Goal: Task Accomplishment & Management: Manage account settings

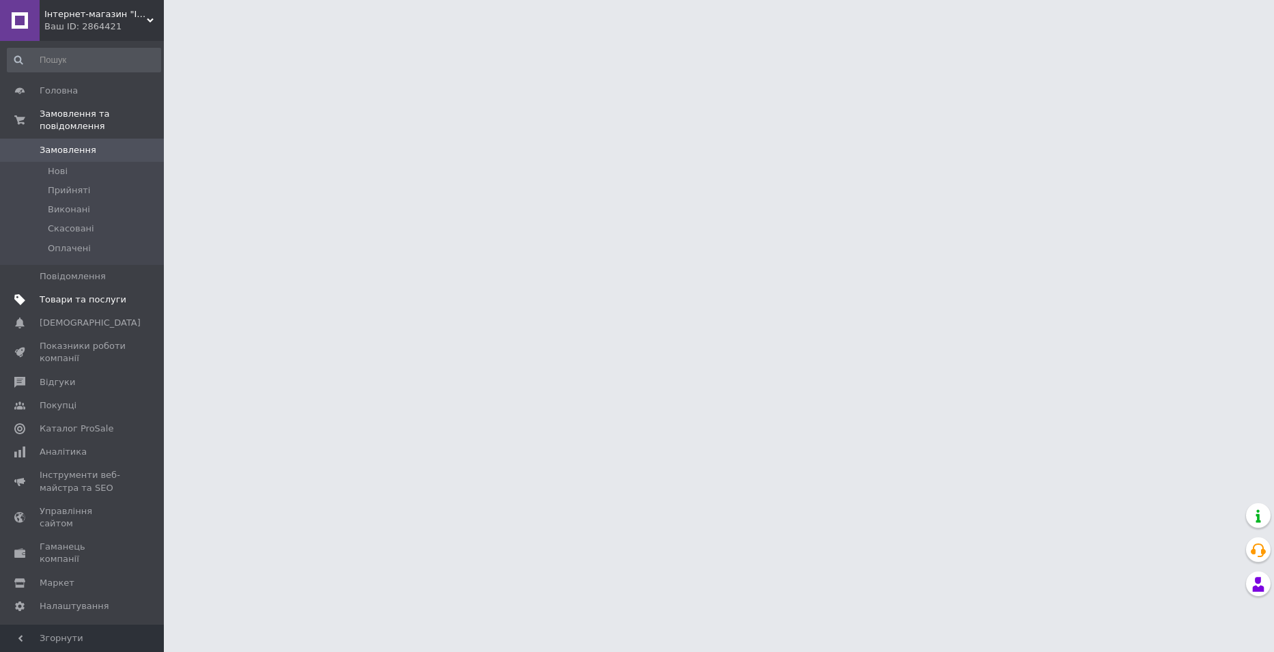
click at [99, 294] on link "Товари та послуги" at bounding box center [84, 299] width 168 height 23
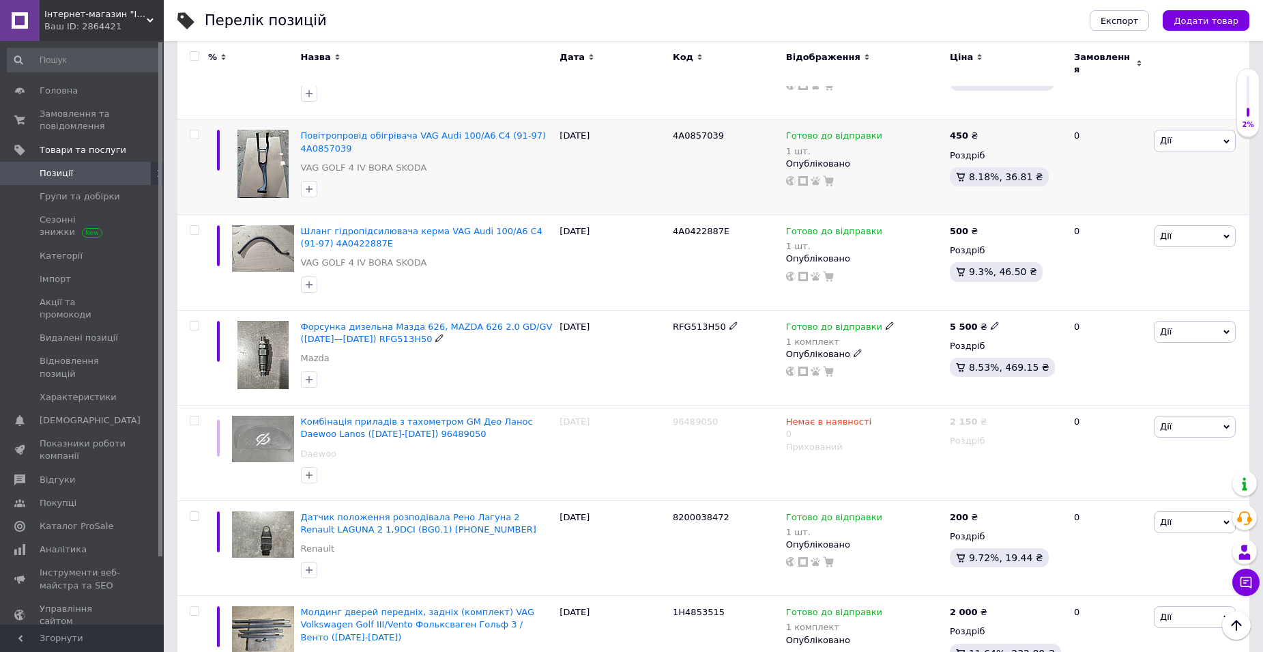
scroll to position [1543, 0]
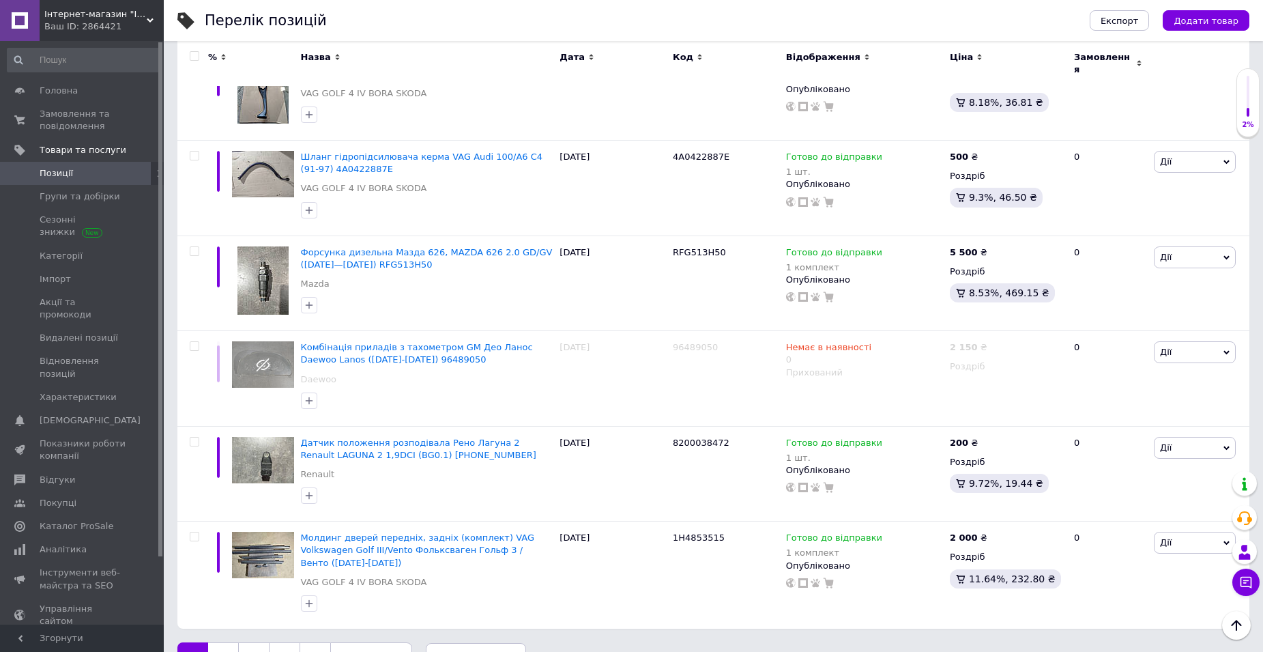
click at [218, 642] on link "2" at bounding box center [223, 656] width 30 height 29
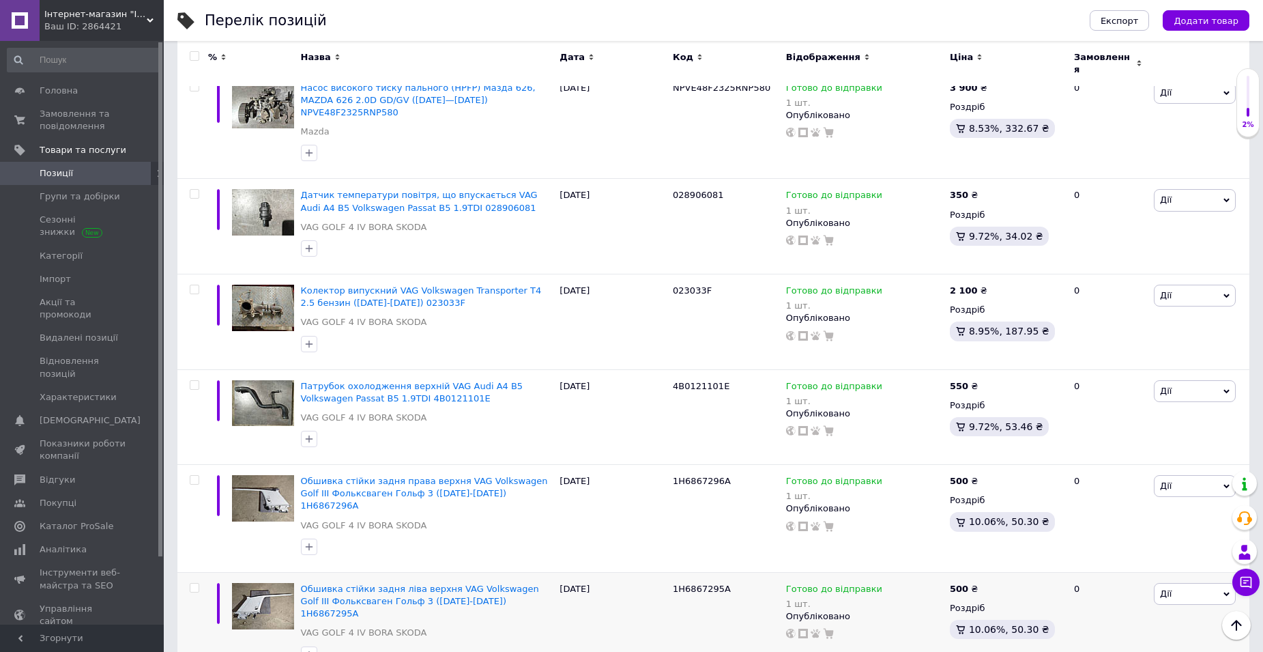
scroll to position [1561, 0]
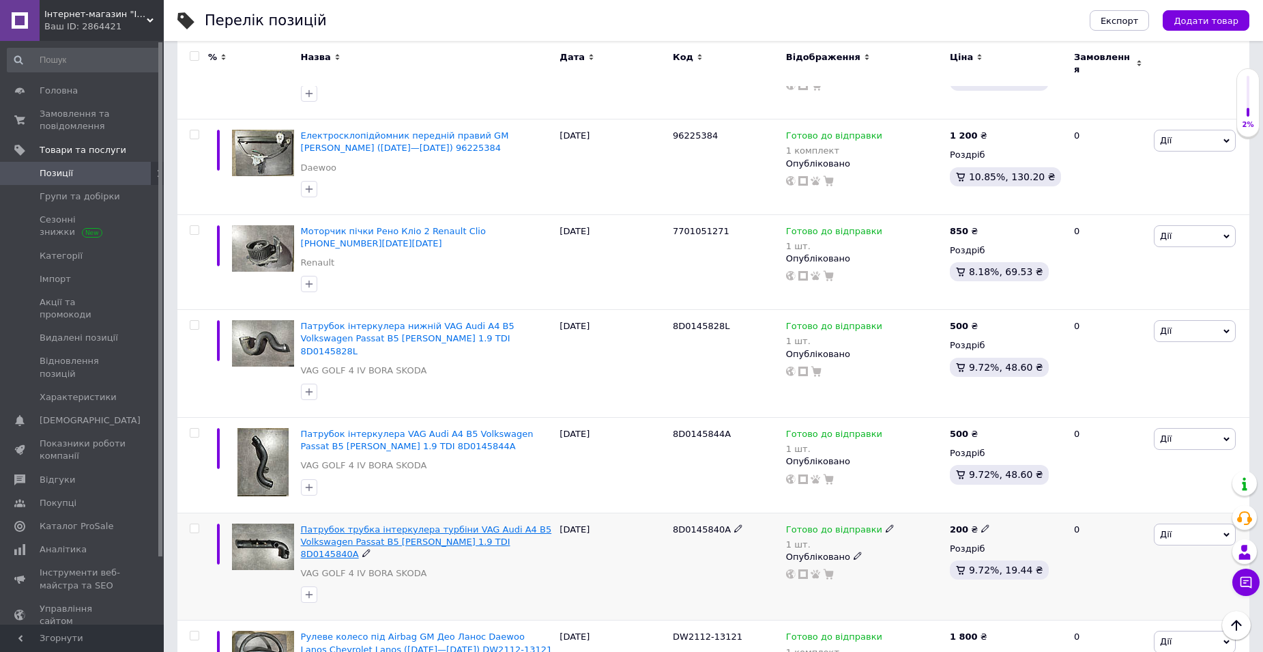
click at [458, 524] on span "Патрубок трубка інтеркулера турбіни VAG Audi A4 B5 Volkswagen Passat B5 [PERSON…" at bounding box center [426, 541] width 251 height 35
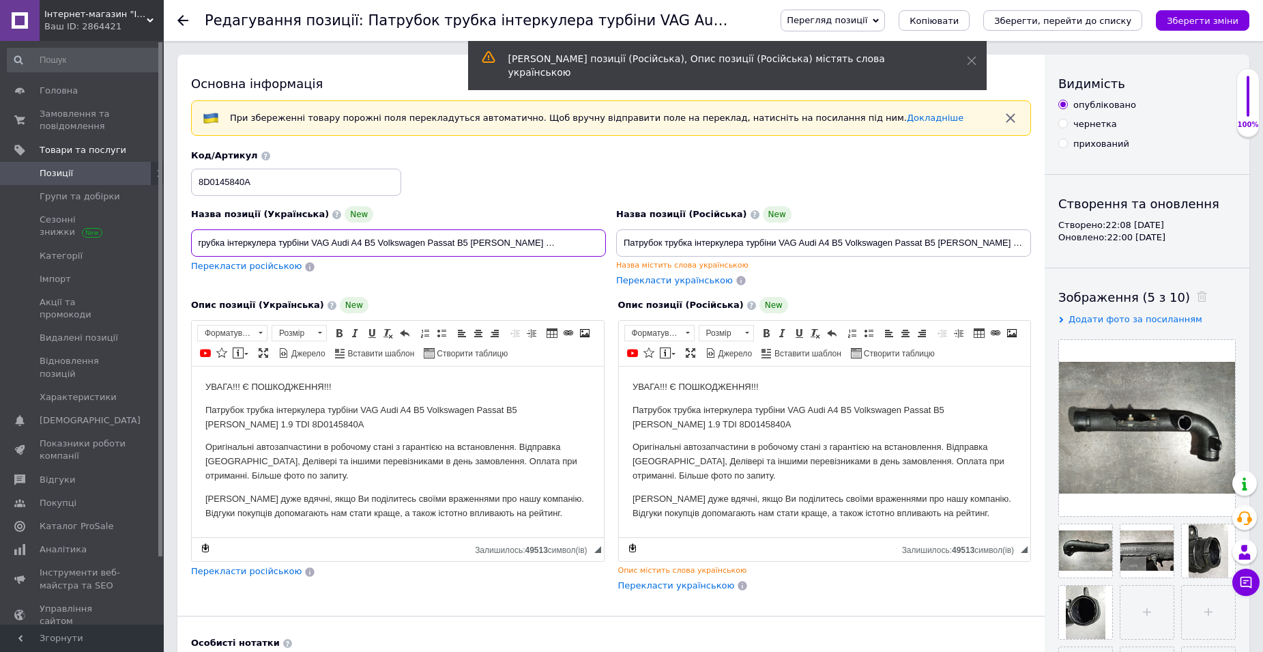
scroll to position [0, 59]
drag, startPoint x: 354, startPoint y: 242, endPoint x: 543, endPoint y: 246, distance: 189.1
click at [543, 246] on input "Патрубок трубка інтеркулера турбіни VAG Audi A4 B5 Volkswagen Passat B5 [PERSON…" at bounding box center [398, 242] width 415 height 27
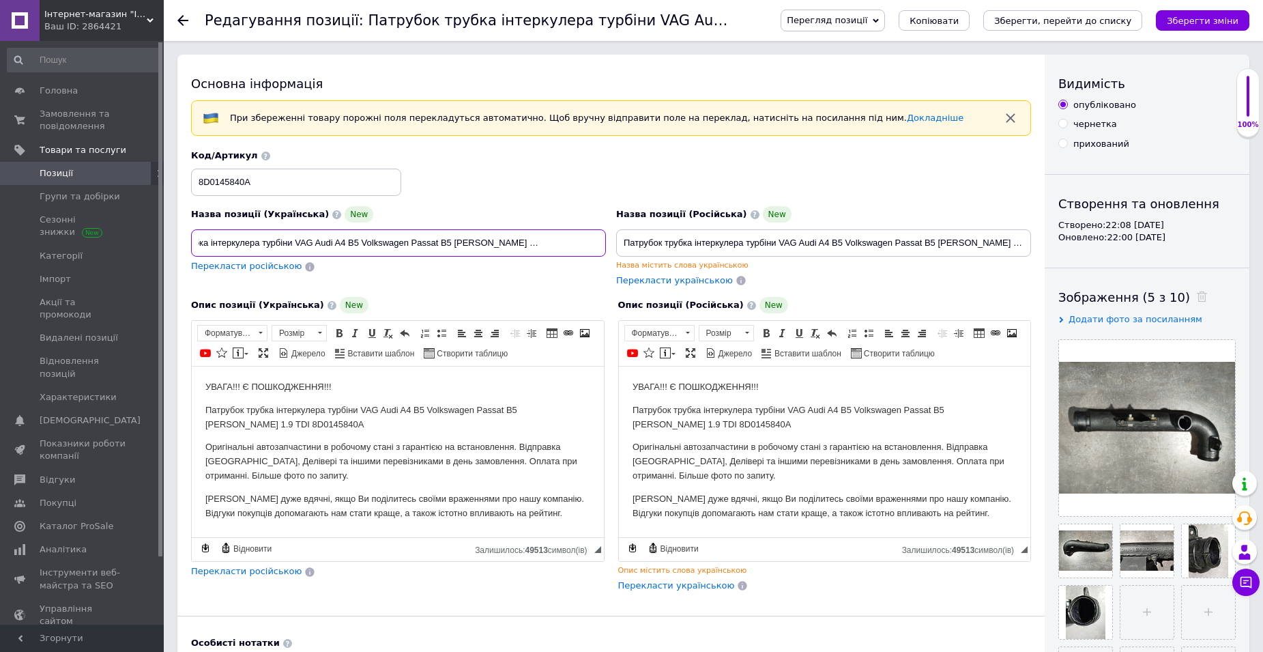
scroll to position [0, 0]
click at [527, 272] on div "Перекласти російською" at bounding box center [398, 266] width 415 height 13
drag, startPoint x: 513, startPoint y: 243, endPoint x: 570, endPoint y: 242, distance: 56.7
click at [570, 242] on input "Патрубок трубка інтеркулера турбіни VAG Audi A4 B5 Volkswagen Passat B5 [PERSON…" at bounding box center [398, 242] width 415 height 27
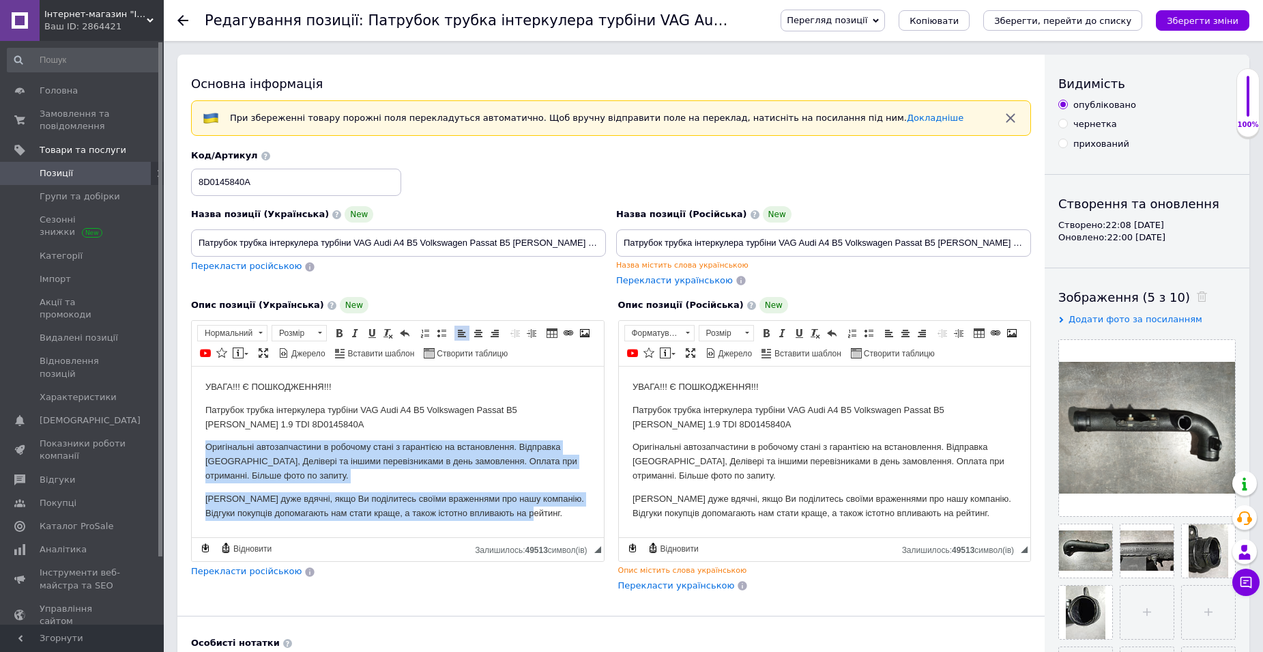
drag, startPoint x: 195, startPoint y: 446, endPoint x: 567, endPoint y: 531, distance: 381.0
click at [567, 531] on html "УВАГА!!! Є ПОШКОДЖЕННЯ!!! Патрубок трубка інтеркулера турбіни VAG Audi A4 B5 Vo…" at bounding box center [398, 450] width 412 height 167
copy body "Оригінальні автозапчастини в робочому стані з гарантією на встановлення. Відпра…"
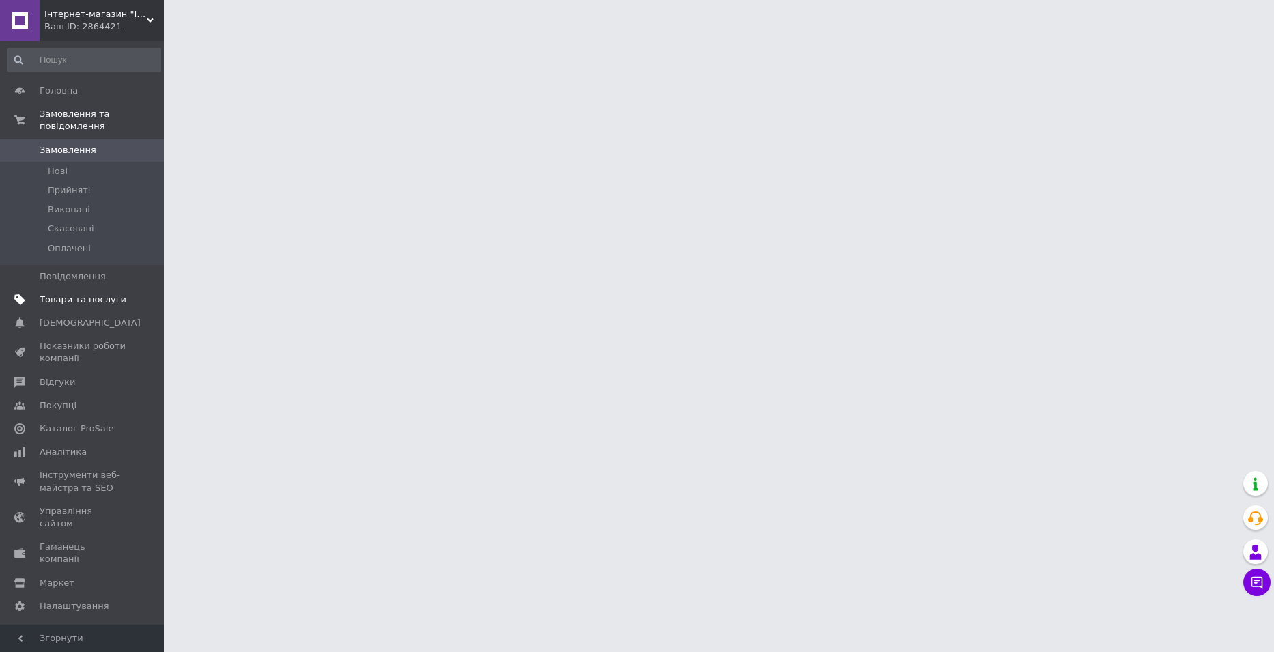
click at [87, 293] on span "Товари та послуги" at bounding box center [83, 299] width 87 height 12
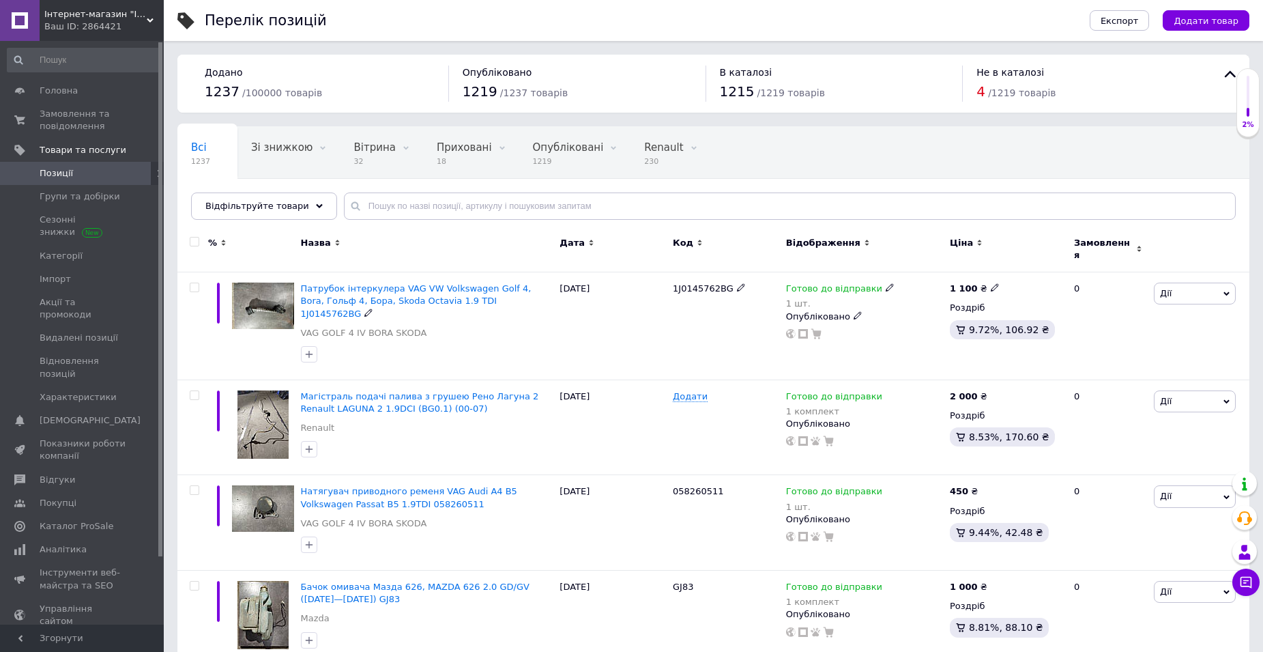
click at [470, 283] on span "Патрубок інтеркулера VAG VW Volkswagen Golf 4, Bora, Гольф 4, Бора, Skoda Octav…" at bounding box center [416, 300] width 231 height 35
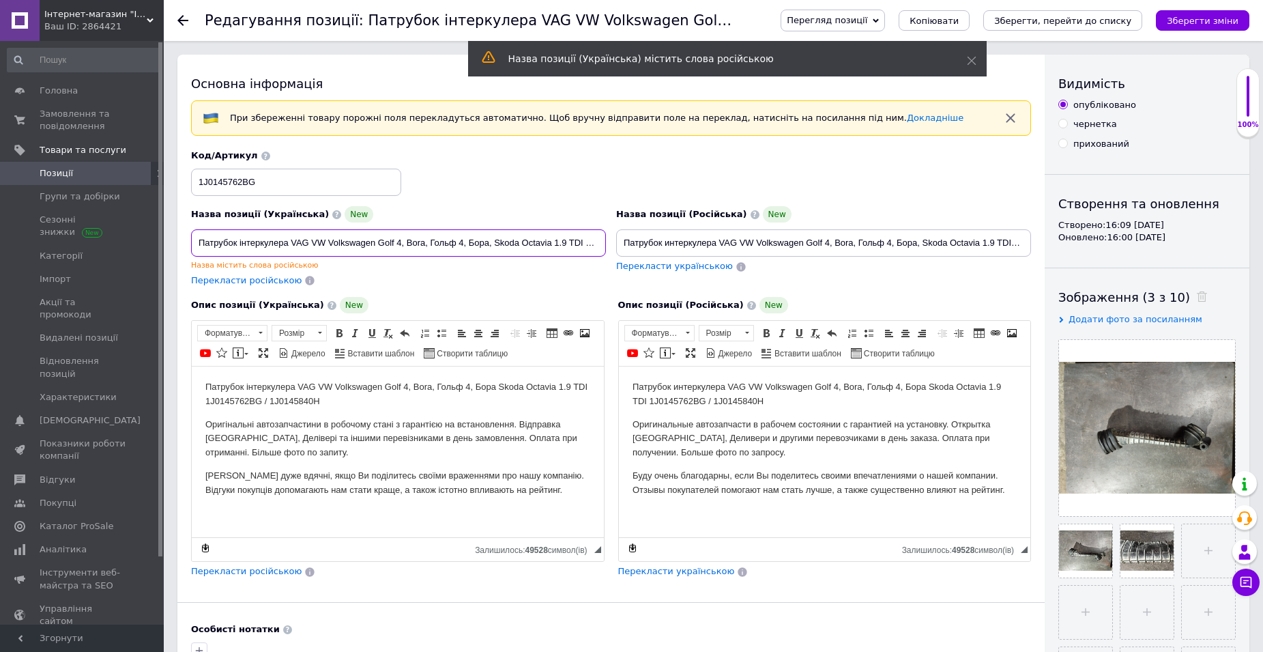
drag, startPoint x: 294, startPoint y: 241, endPoint x: 453, endPoint y: 242, distance: 158.4
click at [453, 242] on input "Патрубок інтеркулера VAG VW Volkswagen Golf 4, Bora, Гольф 4, Бора, Skoda Octav…" at bounding box center [398, 242] width 415 height 27
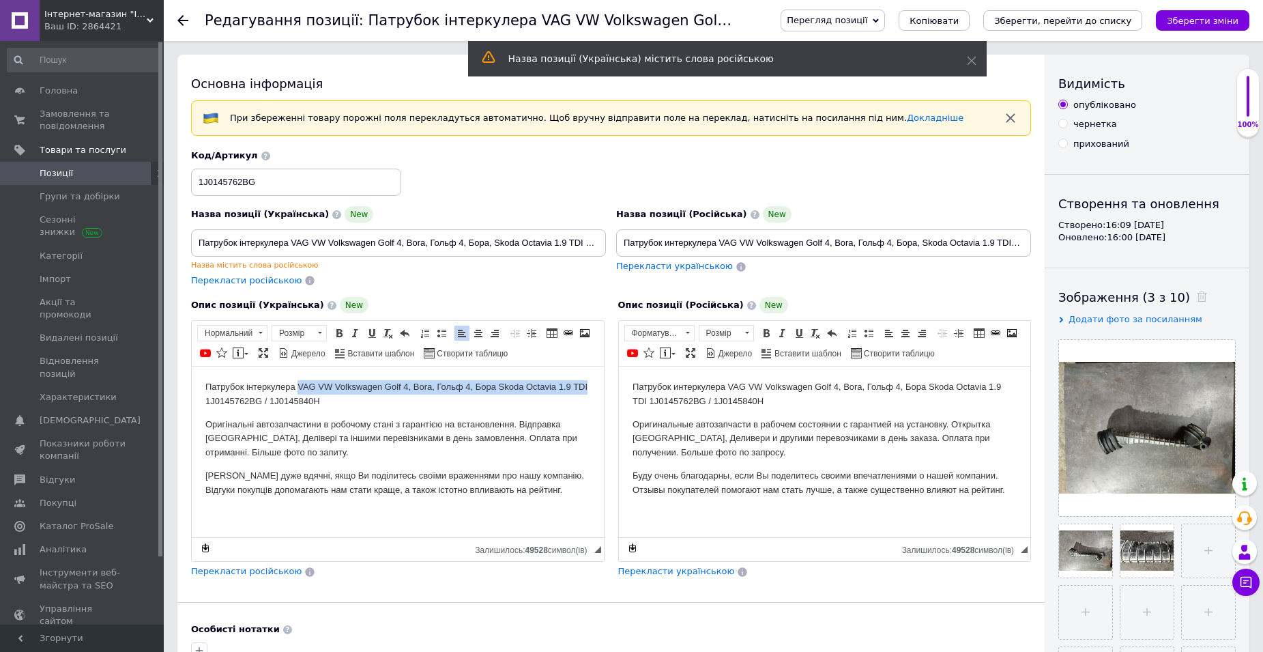
drag, startPoint x: 298, startPoint y: 384, endPoint x: 588, endPoint y: 385, distance: 289.4
click at [588, 385] on p "Патрубок інтеркулера VAG VW Volkswagen Golf 4, Bora, Гольф 4, Бора Skoda Octavi…" at bounding box center [397, 394] width 385 height 29
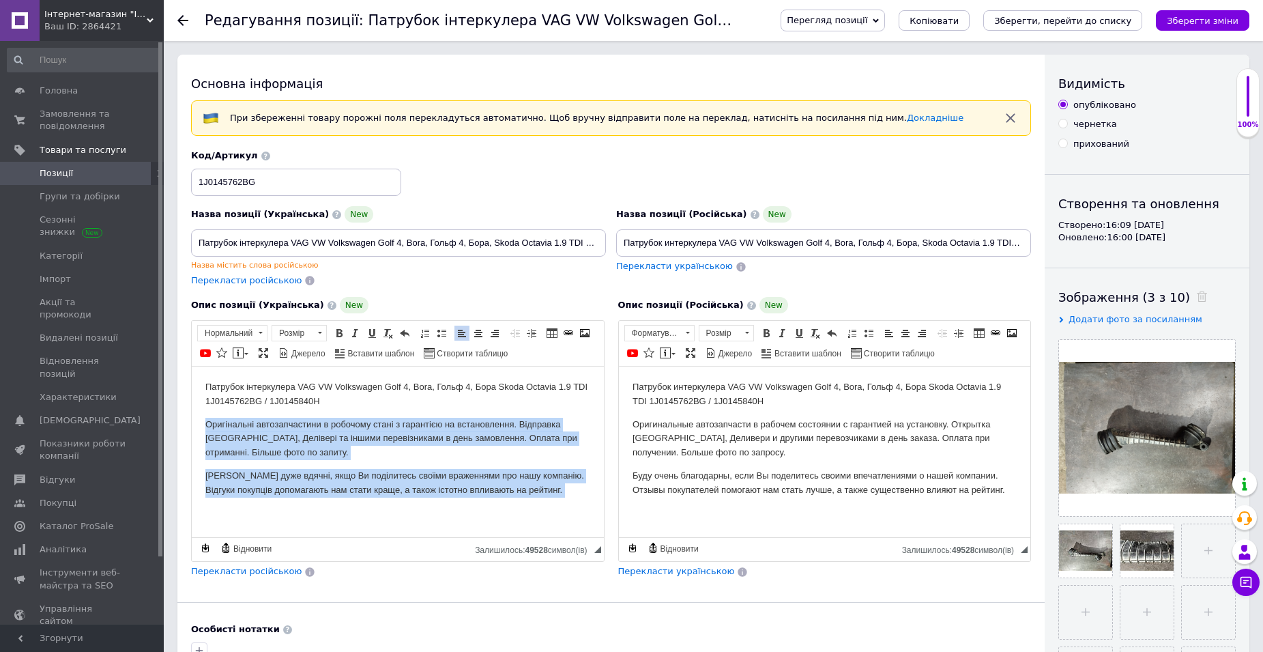
drag, startPoint x: 206, startPoint y: 423, endPoint x: 557, endPoint y: 506, distance: 360.4
click at [557, 506] on body "Патрубок інтеркулера VAG VW Volkswagen Golf 4, Bora, Гольф 4, Бора Skoda Octavi…" at bounding box center [397, 450] width 385 height 140
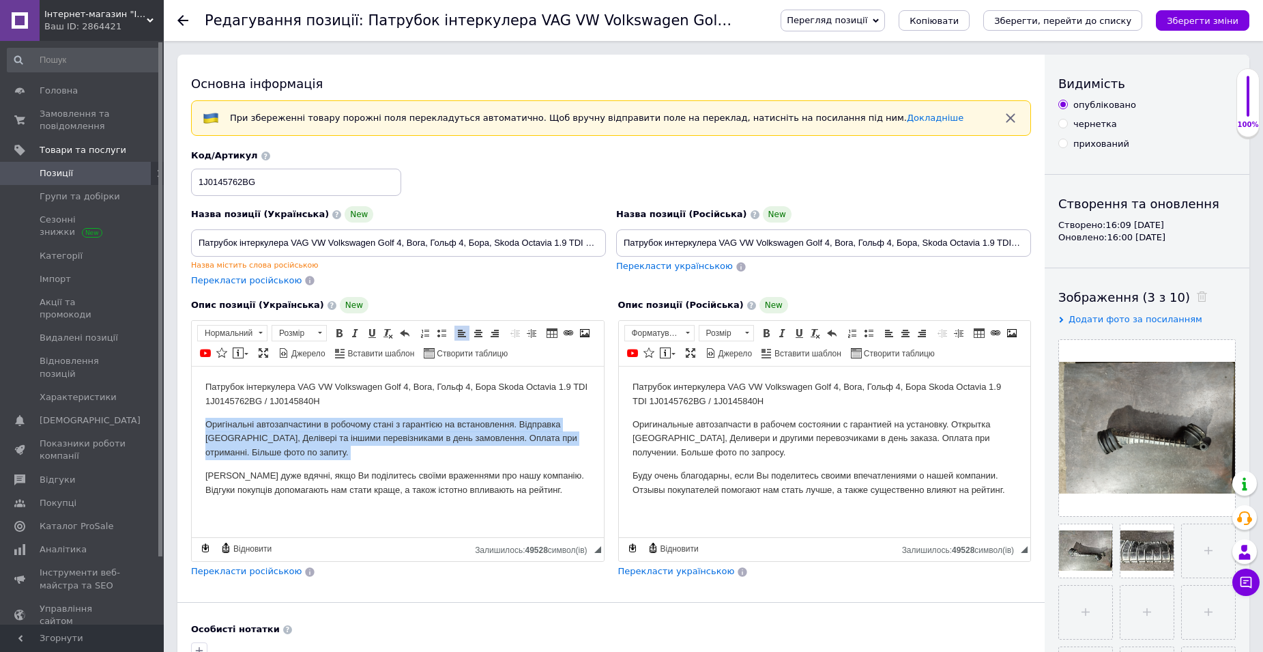
copy p "Оригінальні автозапчастини в робочому стані з гарантією на встановлення. Відпра…"
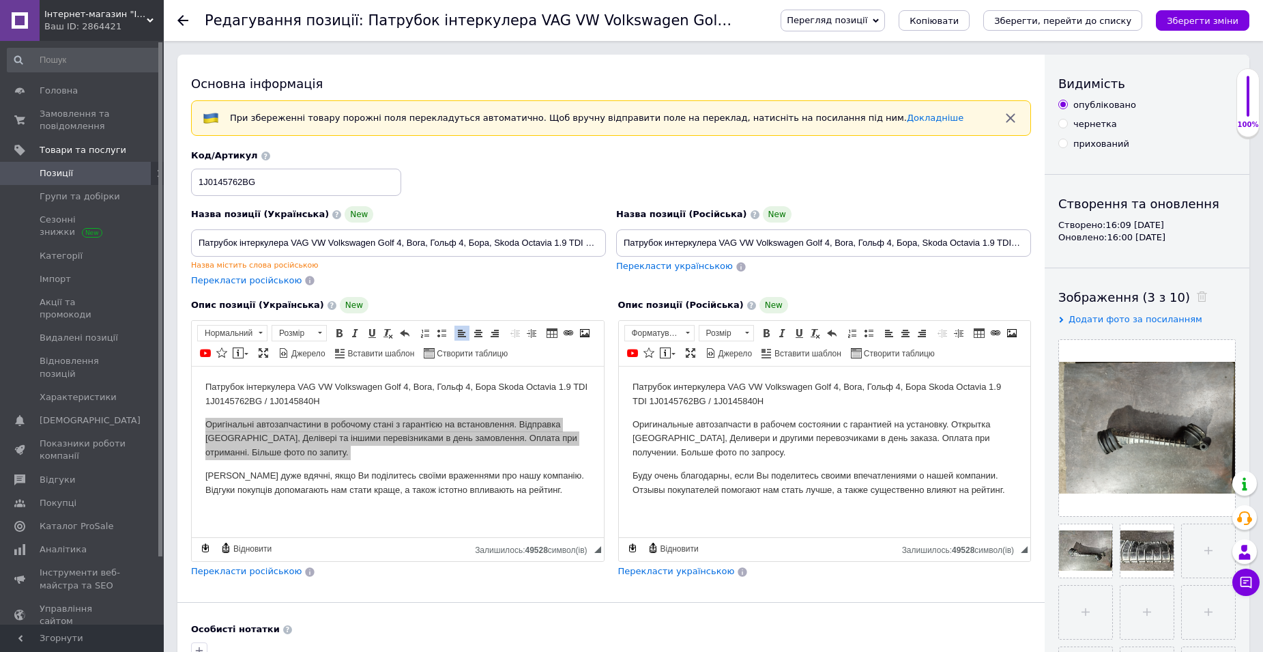
click at [186, 19] on icon at bounding box center [182, 20] width 11 height 11
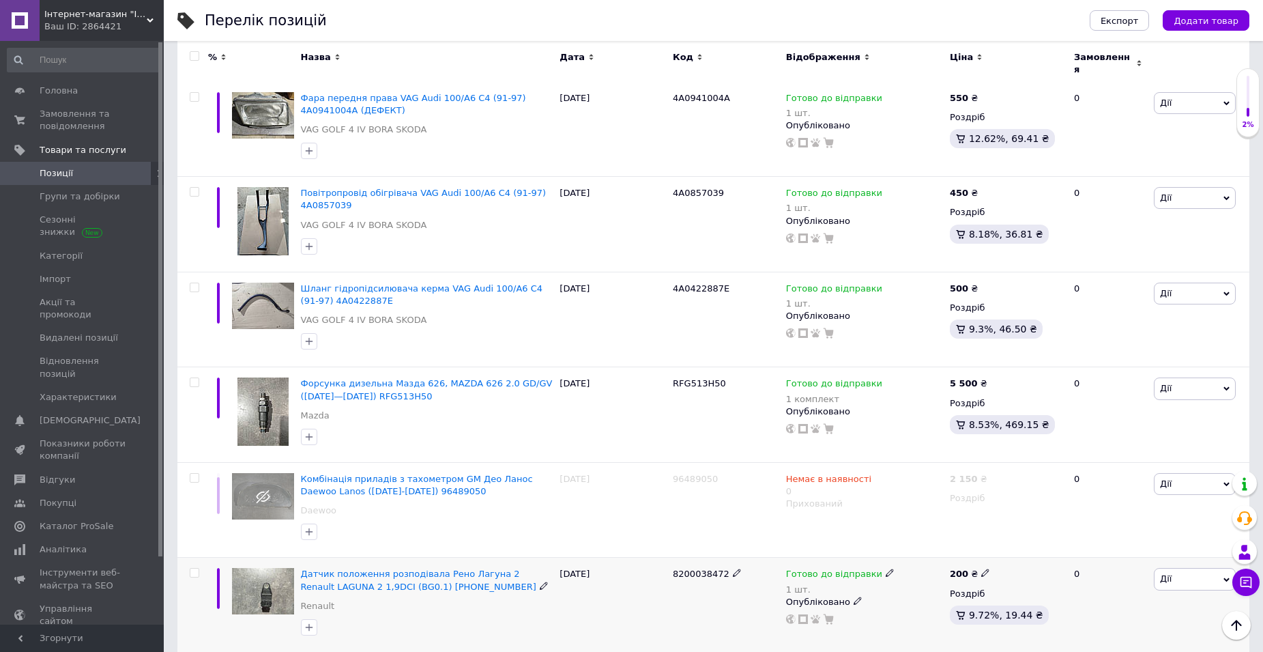
scroll to position [1543, 0]
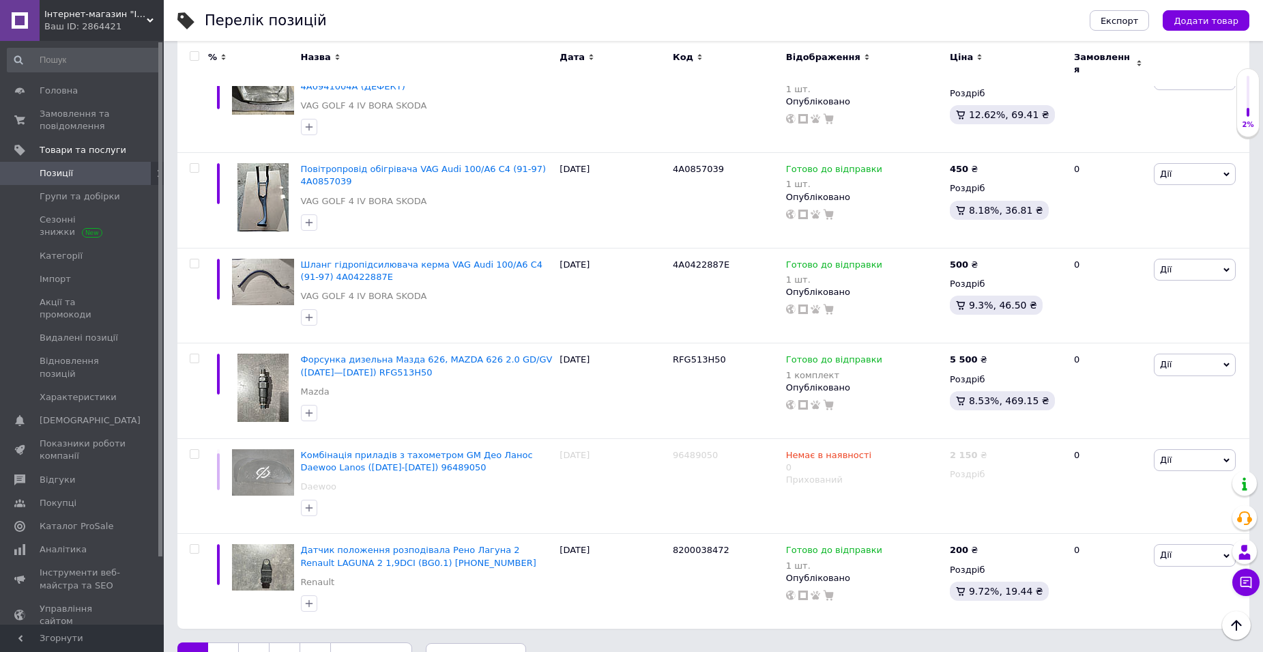
click at [253, 642] on link "3" at bounding box center [253, 656] width 31 height 29
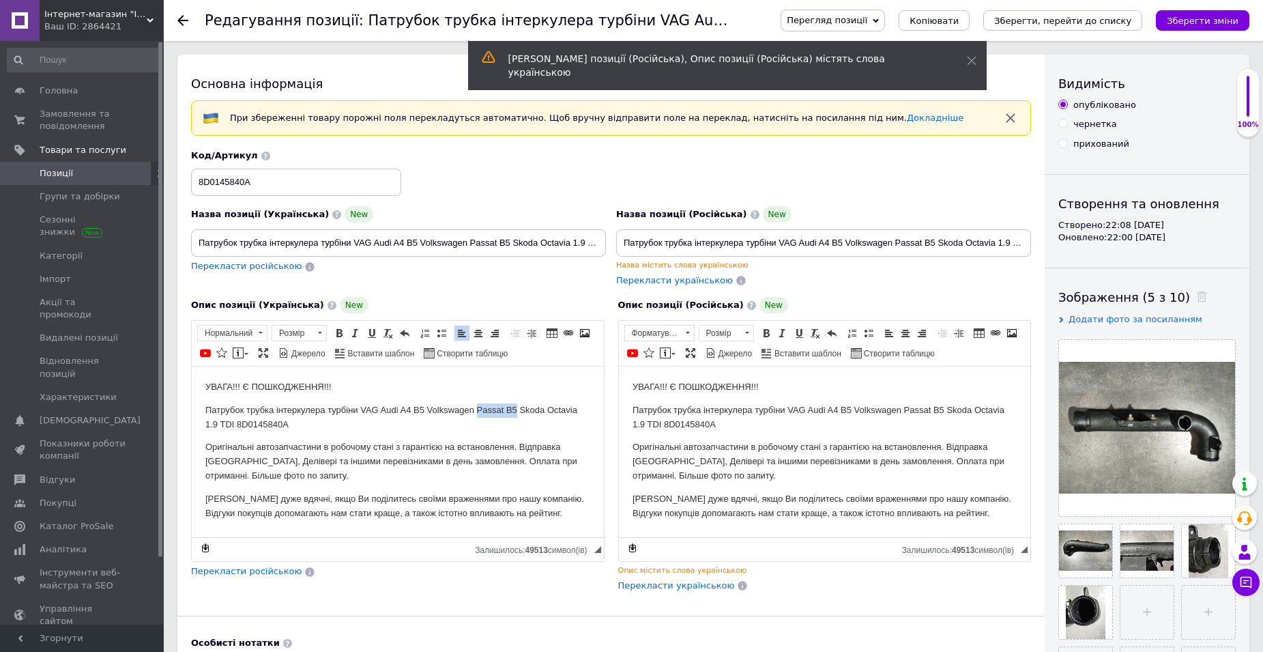
drag, startPoint x: 477, startPoint y: 411, endPoint x: 515, endPoint y: 413, distance: 38.3
click at [515, 413] on p "Патрубок трубка інтеркулера турбіни VAG Audi A4 B5 Volkswagen Passat B5 [PERSON…" at bounding box center [397, 417] width 385 height 29
copy p "Passat B5"
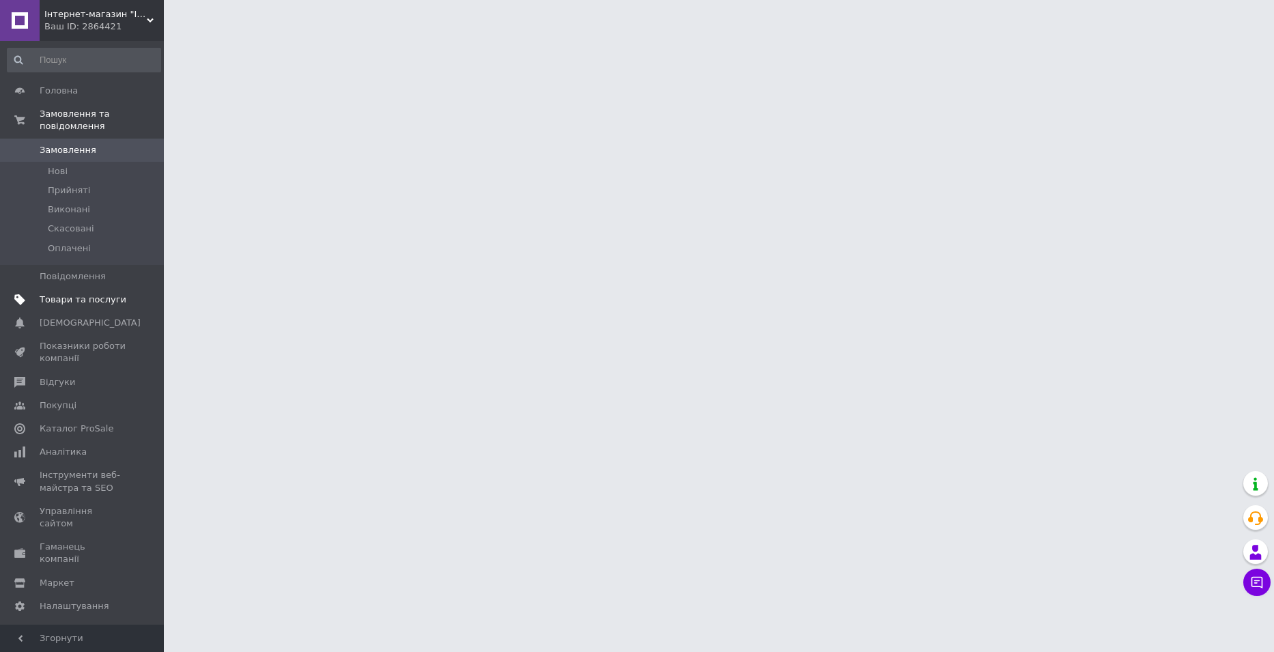
click at [90, 293] on span "Товари та послуги" at bounding box center [83, 299] width 87 height 12
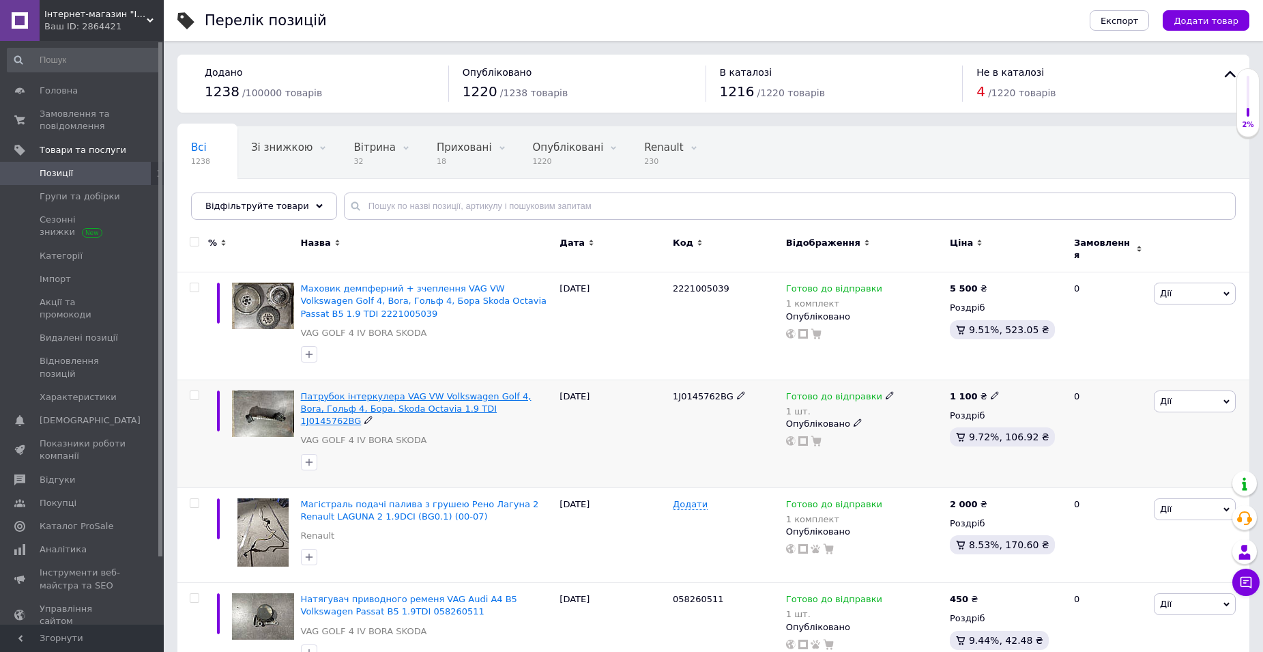
click at [492, 391] on span "Патрубок інтеркулера VAG VW Volkswagen Golf 4, Bora, Гольф 4, Бора, Skoda Octav…" at bounding box center [416, 408] width 231 height 35
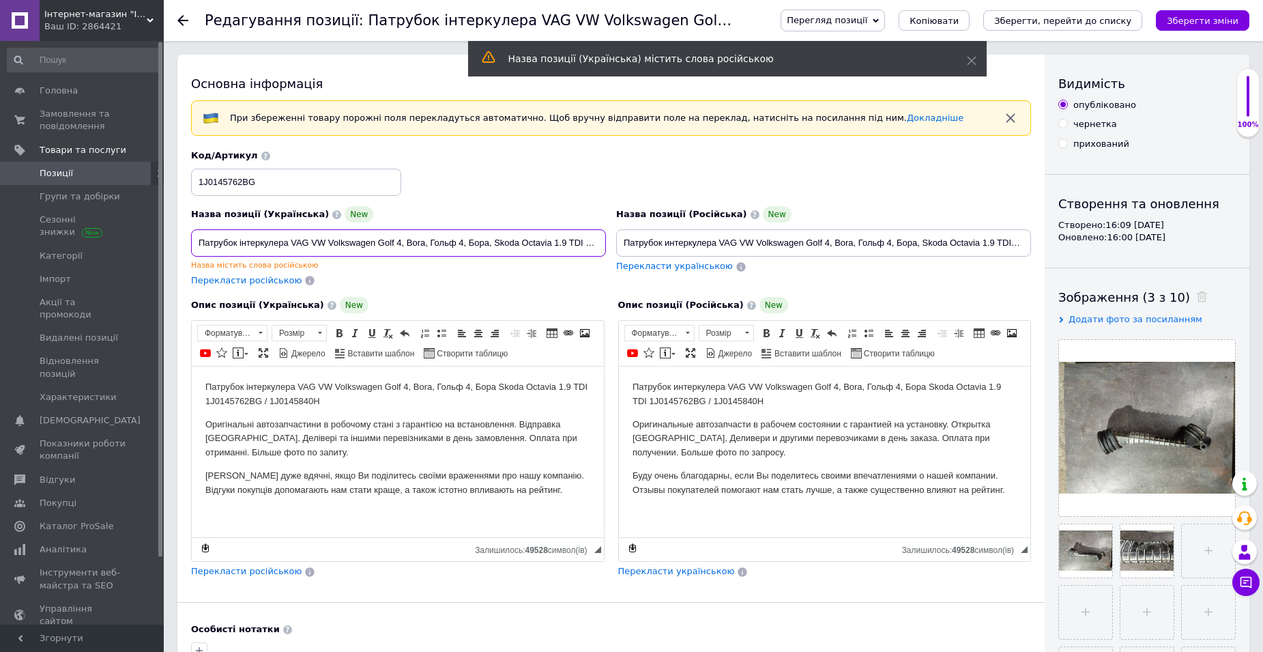
drag, startPoint x: 291, startPoint y: 242, endPoint x: 462, endPoint y: 244, distance: 171.3
click at [462, 244] on input "Патрубок інтеркулера VAG VW Volkswagen Golf 4, Bora, Гольф 4, Бора, Skoda Octav…" at bounding box center [398, 242] width 415 height 27
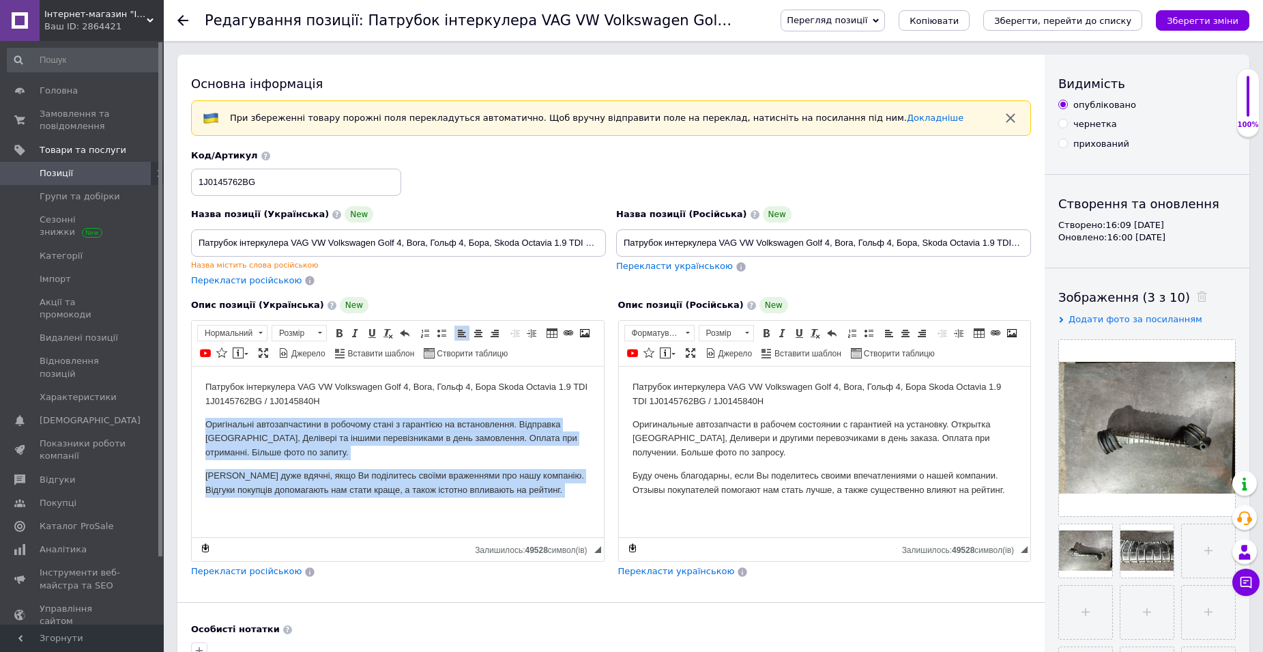
drag, startPoint x: 203, startPoint y: 423, endPoint x: 559, endPoint y: 539, distance: 374.1
click at [559, 534] on html "Патрубок інтеркулера VAG VW Volkswagen Golf 4, Bora, Гольф 4, Бора Skoda Octavi…" at bounding box center [398, 450] width 412 height 167
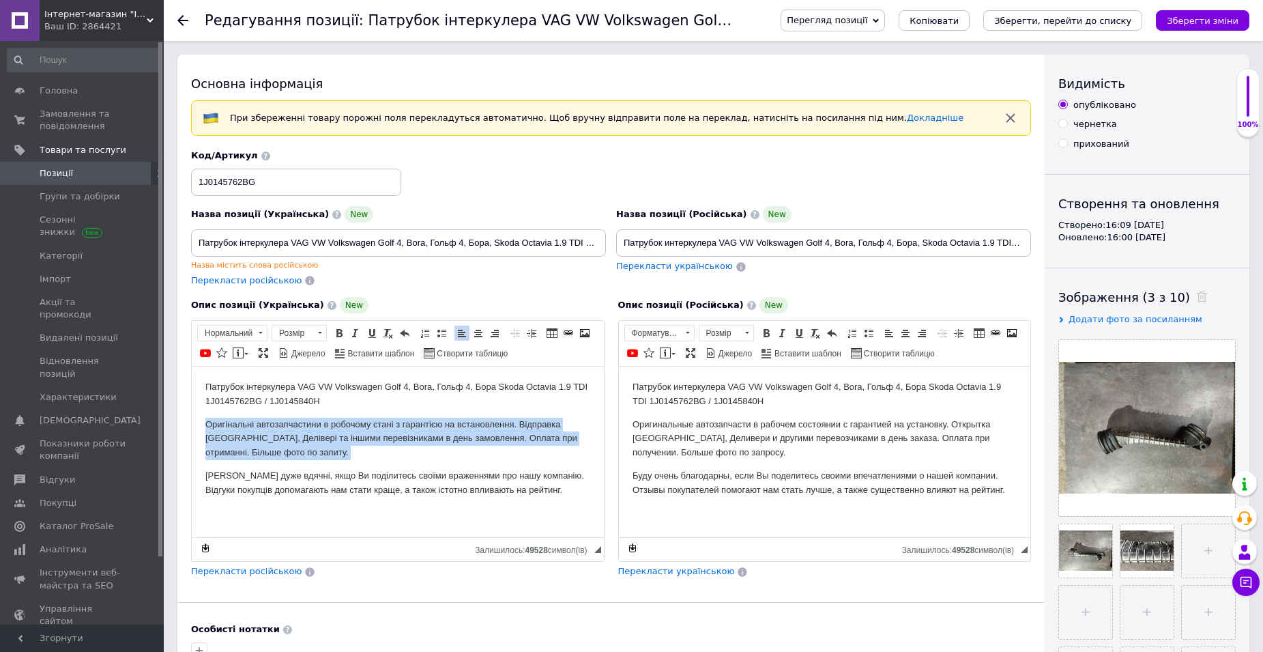
copy p "Оригінальні автозапчастини в робочому стані з гарантією на встановлення. Відпра…"
